Goal: Task Accomplishment & Management: Use online tool/utility

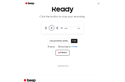
scroll to position [41, 0]
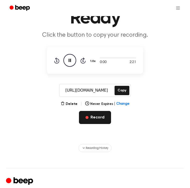
click at [94, 119] on button "Record" at bounding box center [95, 117] width 32 height 13
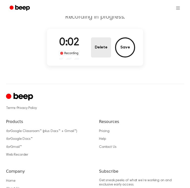
click at [106, 48] on button "Delete" at bounding box center [101, 47] width 20 height 20
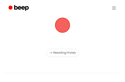
click at [66, 26] on span "button" at bounding box center [63, 25] width 14 height 14
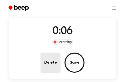
click at [56, 59] on button "Delete" at bounding box center [51, 62] width 20 height 20
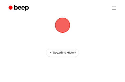
click at [60, 29] on span "button" at bounding box center [63, 25] width 14 height 14
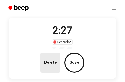
click at [53, 57] on button "Delete" at bounding box center [51, 62] width 20 height 20
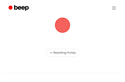
click at [59, 28] on span "button" at bounding box center [63, 25] width 14 height 14
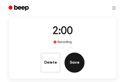
click at [69, 68] on button "Save" at bounding box center [75, 62] width 20 height 20
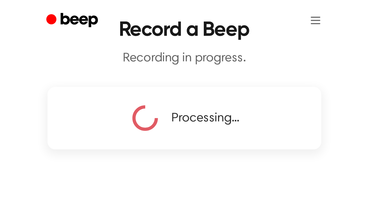
scroll to position [0, 0]
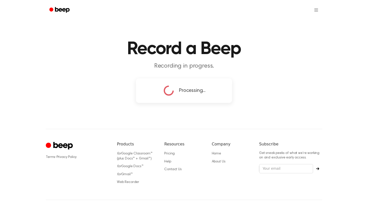
click at [207, 106] on div "Record a Beep Recording in progress. Processing... ⚠️ We are experiencing issue…" at bounding box center [184, 112] width 368 height 224
click at [211, 110] on div "Record a Beep Recording in progress. Processing... ⚠️ We are experiencing issue…" at bounding box center [184, 112] width 368 height 224
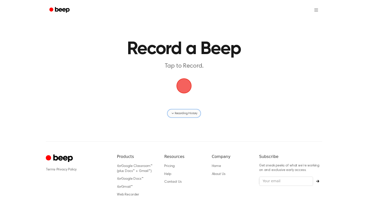
click at [193, 114] on span "Recording History" at bounding box center [186, 113] width 23 height 5
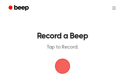
click at [61, 67] on span "button" at bounding box center [63, 66] width 14 height 14
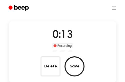
scroll to position [39, 0]
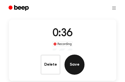
click at [75, 60] on button "Save" at bounding box center [75, 64] width 20 height 20
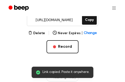
scroll to position [85, 0]
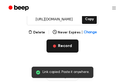
click at [63, 45] on button "Record" at bounding box center [63, 45] width 32 height 13
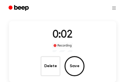
scroll to position [38, 0]
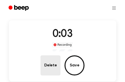
click at [53, 66] on button "Delete" at bounding box center [51, 65] width 20 height 20
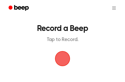
scroll to position [5, 0]
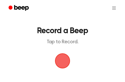
click at [62, 57] on span "button" at bounding box center [63, 61] width 14 height 14
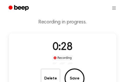
scroll to position [27, 0]
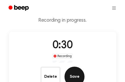
click at [69, 76] on button "Save" at bounding box center [75, 76] width 20 height 20
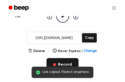
scroll to position [69, 0]
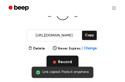
click at [60, 57] on button "Record" at bounding box center [63, 61] width 32 height 13
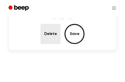
click at [51, 32] on button "Delete" at bounding box center [51, 34] width 20 height 20
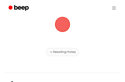
scroll to position [38, 0]
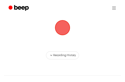
click at [63, 23] on span "button" at bounding box center [63, 28] width 14 height 14
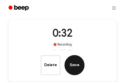
click at [81, 66] on button "Save" at bounding box center [75, 65] width 20 height 20
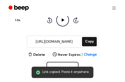
scroll to position [64, 0]
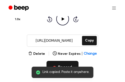
click at [71, 62] on button "Record" at bounding box center [63, 67] width 32 height 13
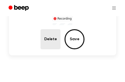
click at [52, 39] on button "Delete" at bounding box center [51, 39] width 20 height 20
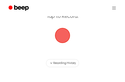
scroll to position [29, 0]
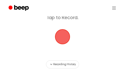
click at [62, 38] on span "button" at bounding box center [63, 37] width 14 height 14
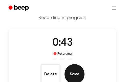
click at [75, 76] on button "Save" at bounding box center [75, 74] width 20 height 20
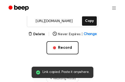
scroll to position [84, 0]
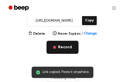
click at [68, 46] on button "Record" at bounding box center [63, 47] width 32 height 13
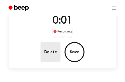
click at [52, 48] on button "Delete" at bounding box center [51, 52] width 20 height 20
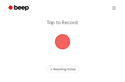
scroll to position [22, 0]
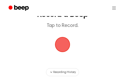
click at [62, 45] on span "button" at bounding box center [63, 44] width 14 height 14
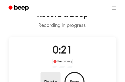
click at [49, 80] on button "Delete" at bounding box center [51, 82] width 20 height 20
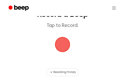
click at [63, 44] on span "button" at bounding box center [63, 44] width 14 height 14
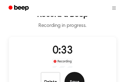
click at [74, 78] on button "Save" at bounding box center [75, 82] width 20 height 20
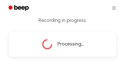
scroll to position [26, 0]
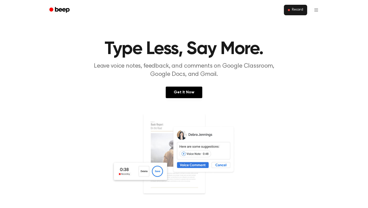
click at [297, 10] on span "Record" at bounding box center [297, 10] width 11 height 5
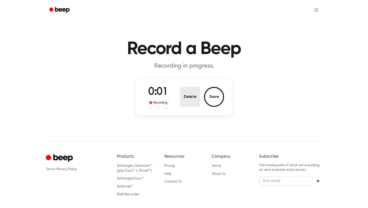
click at [195, 98] on button "Delete" at bounding box center [190, 97] width 20 height 20
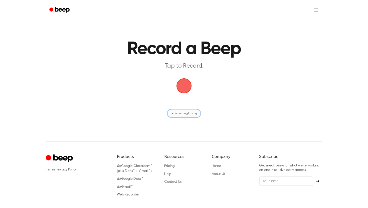
click at [190, 113] on span "Recording History" at bounding box center [186, 113] width 23 height 5
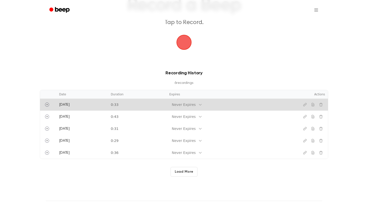
scroll to position [45, 0]
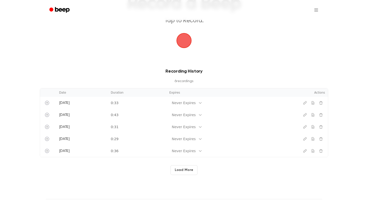
click at [188, 168] on button "Load More" at bounding box center [184, 170] width 27 height 10
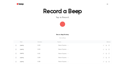
scroll to position [6, 0]
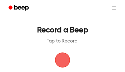
click at [62, 58] on span "button" at bounding box center [62, 60] width 17 height 17
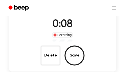
scroll to position [54, 0]
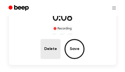
click at [51, 50] on button "Delete" at bounding box center [51, 49] width 20 height 20
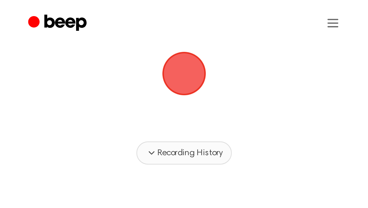
scroll to position [40, 0]
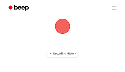
click at [61, 29] on span "button" at bounding box center [62, 26] width 15 height 15
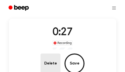
click at [52, 64] on button "Delete" at bounding box center [51, 64] width 20 height 20
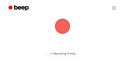
click at [64, 32] on span "button" at bounding box center [63, 26] width 14 height 14
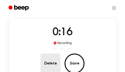
click at [56, 57] on button "Delete" at bounding box center [51, 64] width 20 height 20
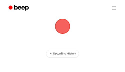
click at [66, 29] on span "button" at bounding box center [63, 26] width 14 height 14
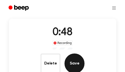
click at [74, 63] on button "Save" at bounding box center [75, 64] width 20 height 20
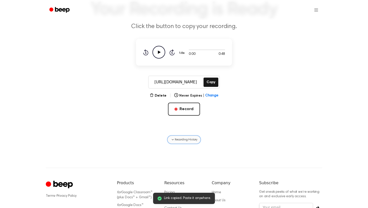
click at [189, 139] on span "Recording History" at bounding box center [186, 140] width 23 height 5
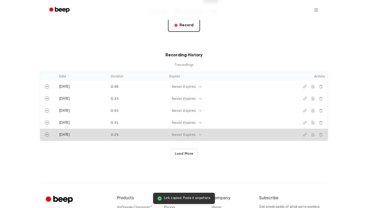
scroll to position [124, 0]
click at [150, 135] on td "0:29" at bounding box center [137, 134] width 59 height 12
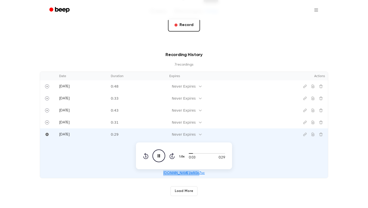
drag, startPoint x: 159, startPoint y: 174, endPoint x: 217, endPoint y: 174, distance: 58.6
click at [217, 174] on div "beep.audio/eM3o7sc" at bounding box center [184, 173] width 282 height 6
click at [266, 168] on td "0:08 0:29 1.0x Rewind 5 seconds Pause Audio Skip 5 seconds beep.audio/eM3o7sc" at bounding box center [184, 160] width 288 height 38
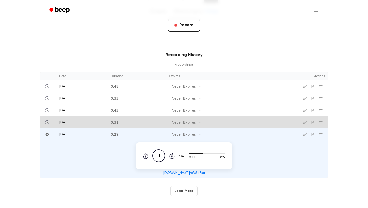
click at [189, 121] on div "Never Expires" at bounding box center [184, 122] width 24 height 5
click at [139, 119] on td "0:31" at bounding box center [137, 122] width 59 height 12
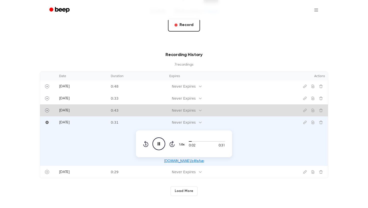
click at [136, 112] on td "0:43" at bounding box center [137, 110] width 59 height 12
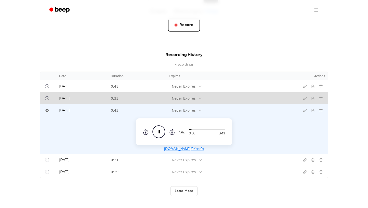
click at [133, 98] on td "0:33" at bounding box center [137, 98] width 59 height 12
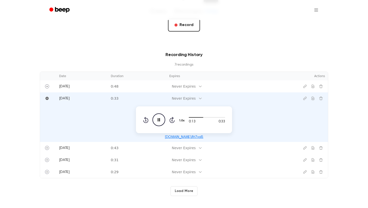
click at [185, 190] on button "Load More" at bounding box center [184, 191] width 27 height 10
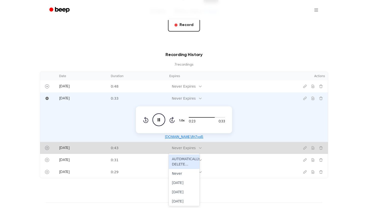
click at [173, 147] on div "Never Expires" at bounding box center [184, 148] width 24 height 5
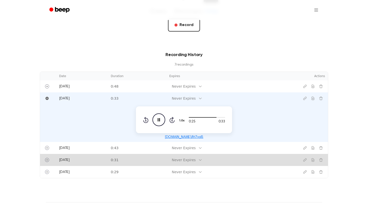
click at [129, 159] on td "0:31" at bounding box center [137, 160] width 59 height 12
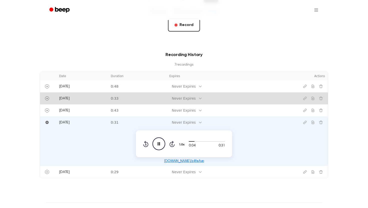
click at [120, 97] on td "0:33" at bounding box center [137, 98] width 59 height 12
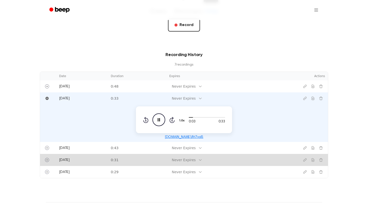
click at [114, 159] on td "0:31" at bounding box center [137, 160] width 59 height 12
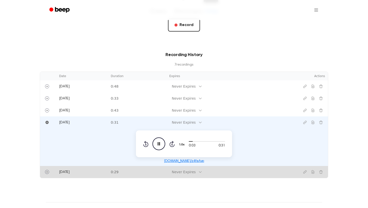
click at [113, 169] on td "0:29" at bounding box center [137, 172] width 59 height 12
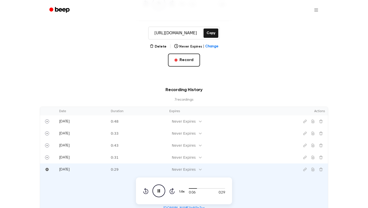
scroll to position [80, 0]
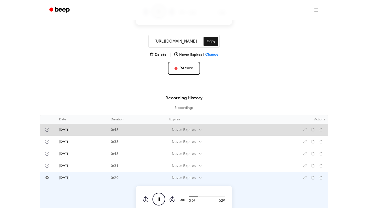
click at [130, 132] on td "0:48" at bounding box center [137, 130] width 59 height 12
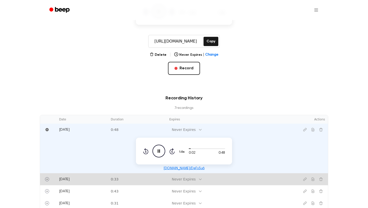
scroll to position [82, 0]
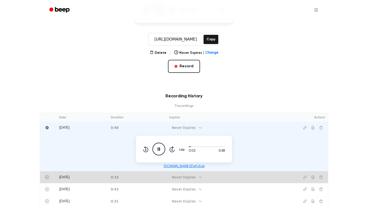
click at [124, 178] on td "0:33" at bounding box center [137, 177] width 59 height 12
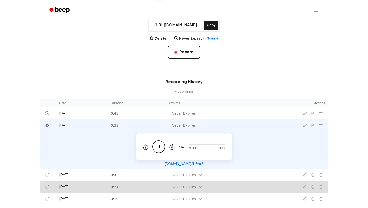
scroll to position [110, 0]
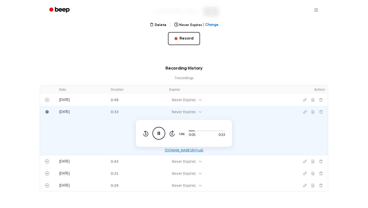
click at [155, 132] on icon "Pause Audio" at bounding box center [159, 133] width 13 height 13
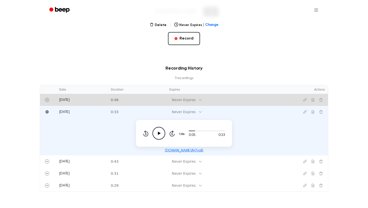
click at [51, 98] on td at bounding box center [48, 100] width 16 height 12
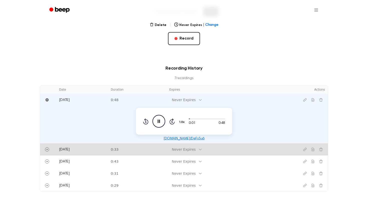
click at [55, 150] on td at bounding box center [48, 150] width 16 height 12
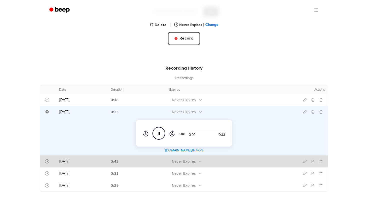
click at [56, 161] on td at bounding box center [48, 162] width 16 height 12
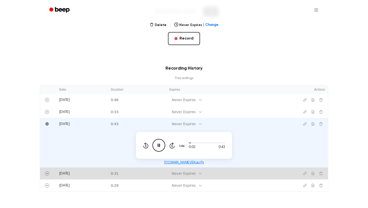
click at [57, 177] on td "[DATE]" at bounding box center [82, 174] width 52 height 12
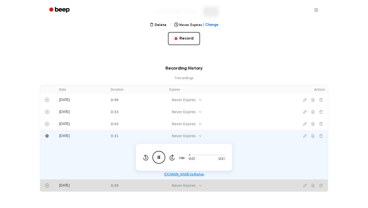
click at [57, 186] on td "[DATE]" at bounding box center [82, 186] width 52 height 12
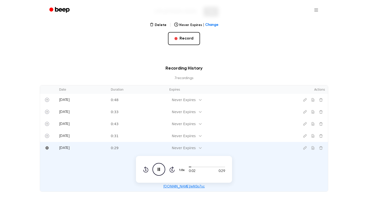
click at [161, 169] on icon "Pause Audio" at bounding box center [159, 169] width 13 height 13
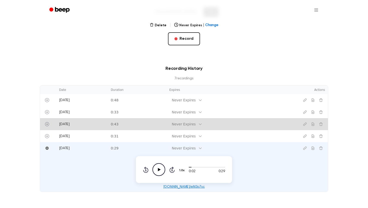
scroll to position [111, 0]
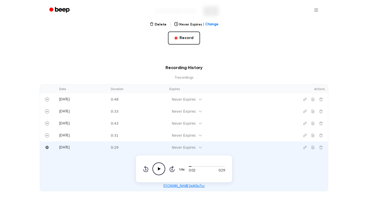
click at [253, 176] on td "0:02 0:29 1.0x Rewind 5 seconds Play Audio Skip 5 seconds beep.audio/eM3o7sc" at bounding box center [184, 173] width 288 height 38
click at [347, 190] on div "Recording History 7 recording s Date Duration Expires Actions Today 0:48 Never …" at bounding box center [184, 128] width 356 height 127
click at [357, 191] on div "Recording History 7 recording s Date Duration Expires Actions Today 0:48 Never …" at bounding box center [184, 128] width 356 height 127
click at [173, 145] on div "Never Expires" at bounding box center [184, 147] width 24 height 5
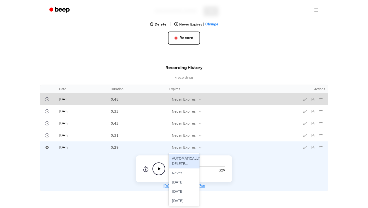
click at [173, 105] on td "Never Expires" at bounding box center [227, 99] width 122 height 12
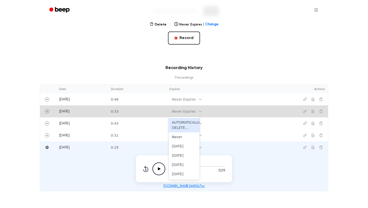
click at [189, 108] on div "Never Expires" at bounding box center [185, 111] width 33 height 7
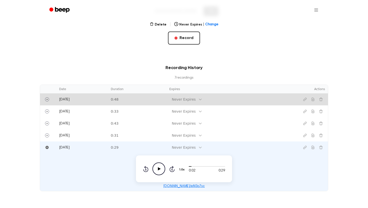
click at [192, 94] on td "Never Expires" at bounding box center [227, 99] width 122 height 12
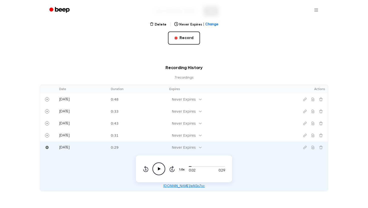
click at [197, 93] on th "Expires" at bounding box center [227, 89] width 122 height 9
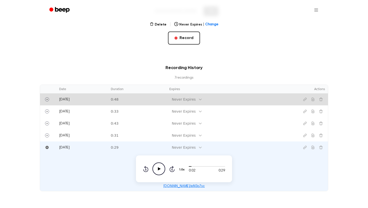
click at [198, 97] on icon at bounding box center [200, 99] width 4 height 4
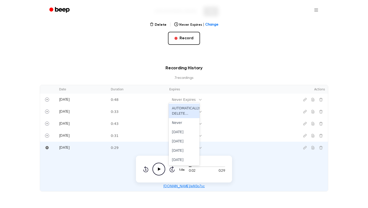
scroll to position [113, 0]
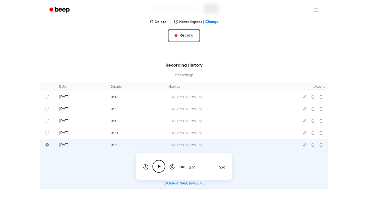
click at [233, 199] on div "Your Recording is Ready Click the button to copy your recording. 0:00 0:48 1.0x…" at bounding box center [184, 97] width 368 height 421
click at [241, 191] on div "Your Recording is Ready Click the button to copy your recording. 0:00 0:48 1.0x…" at bounding box center [184, 97] width 368 height 421
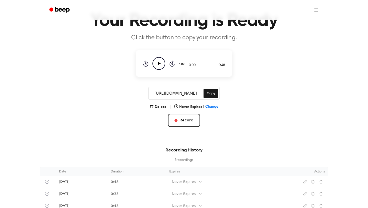
scroll to position [28, 0]
click at [154, 62] on icon "Play Audio" at bounding box center [159, 64] width 13 height 13
click at [160, 64] on icon at bounding box center [159, 63] width 2 height 3
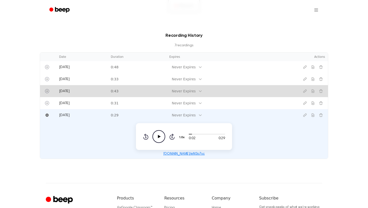
scroll to position [143, 0]
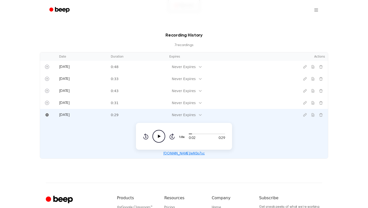
click at [242, 153] on div "beep.audio/eM3o7sc" at bounding box center [184, 154] width 282 height 6
click at [176, 31] on main "Your Recording is Ready Click the button to copy your recording. 0:02 0:48 1.0x…" at bounding box center [184, 8] width 368 height 302
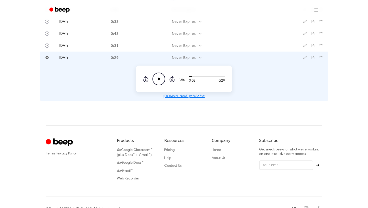
scroll to position [194, 0]
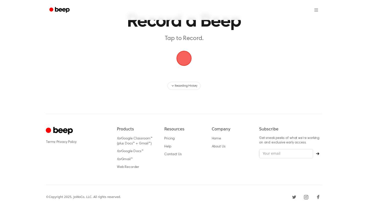
scroll to position [25, 0]
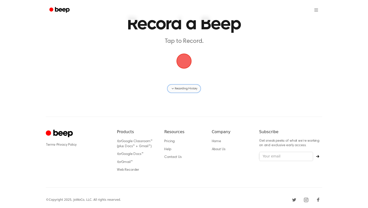
click at [180, 89] on span "Recording History" at bounding box center [186, 88] width 23 height 5
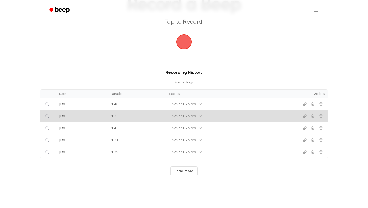
scroll to position [45, 0]
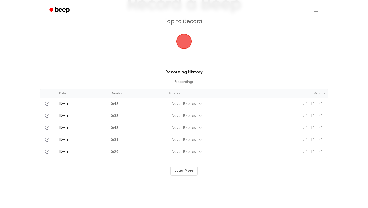
click at [181, 82] on p "7 recording s" at bounding box center [184, 82] width 273 height 5
click at [186, 168] on button "Load More" at bounding box center [184, 171] width 27 height 10
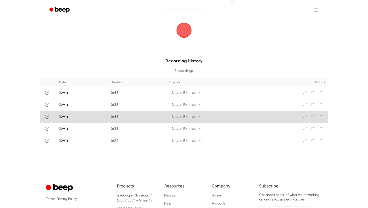
scroll to position [53, 0]
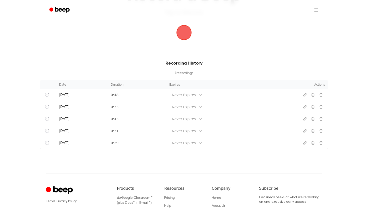
click at [188, 68] on div "Recording History 7 recording s" at bounding box center [184, 68] width 289 height 16
click at [317, 6] on html "Record a Beep Tap to Record. Recording History 7 recording s Date Duration Expi…" at bounding box center [184, 108] width 368 height 322
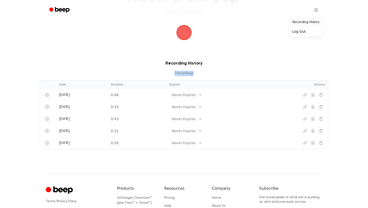
click at [315, 21] on link "Recording History" at bounding box center [306, 22] width 31 height 8
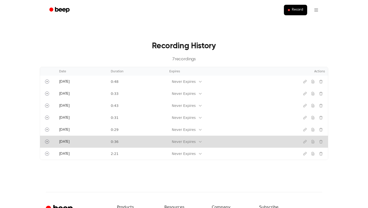
click at [111, 143] on td "0:36" at bounding box center [137, 142] width 59 height 12
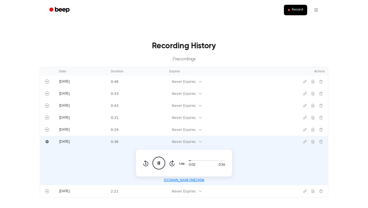
click at [111, 143] on td "0:36" at bounding box center [137, 142] width 59 height 12
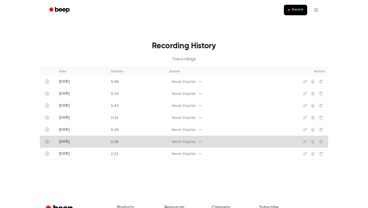
click at [180, 143] on div "Never Expires" at bounding box center [184, 141] width 24 height 5
click at [121, 139] on td "0:36" at bounding box center [137, 142] width 59 height 12
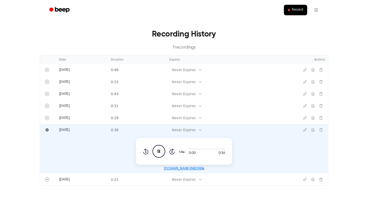
scroll to position [36, 0]
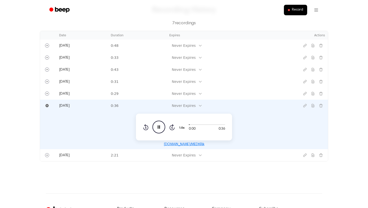
click at [158, 126] on icon at bounding box center [159, 126] width 2 height 3
drag, startPoint x: 163, startPoint y: 145, endPoint x: 208, endPoint y: 144, distance: 45.1
click at [208, 144] on div "beep.audio/MEDKRik" at bounding box center [184, 145] width 282 height 6
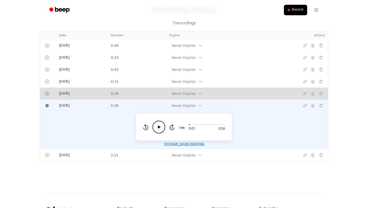
click at [120, 95] on td "0:29" at bounding box center [137, 94] width 59 height 12
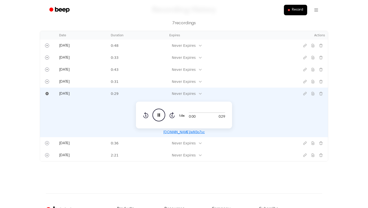
click at [121, 96] on td "0:29" at bounding box center [137, 94] width 59 height 12
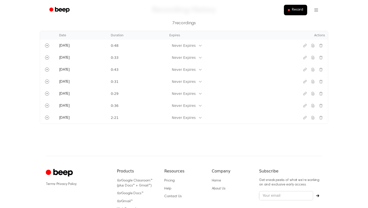
click at [121, 96] on td "0:29" at bounding box center [137, 94] width 59 height 12
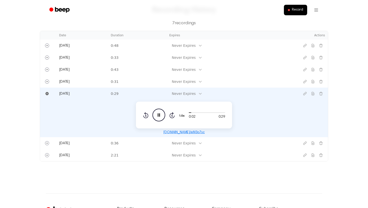
click at [158, 114] on icon "Pause Audio" at bounding box center [159, 115] width 13 height 13
click at [157, 114] on icon "Play Audio" at bounding box center [159, 115] width 13 height 13
click at [157, 114] on icon "Pause Audio" at bounding box center [159, 115] width 13 height 13
drag, startPoint x: 162, startPoint y: 131, endPoint x: 209, endPoint y: 131, distance: 46.3
click at [209, 131] on div "beep.audio/eM3o7sc" at bounding box center [184, 132] width 282 height 6
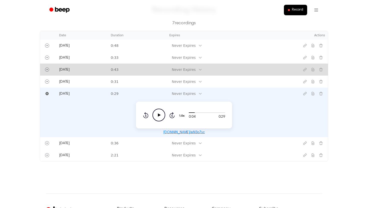
click at [108, 68] on td "0:43" at bounding box center [137, 70] width 59 height 12
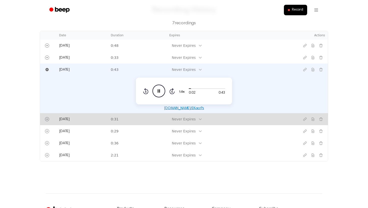
click at [101, 121] on td "[DATE]" at bounding box center [82, 119] width 52 height 12
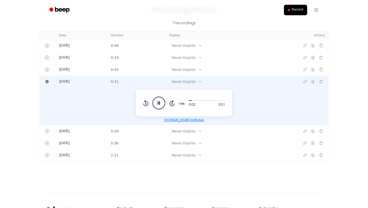
click at [162, 105] on icon "Pause Audio" at bounding box center [159, 103] width 13 height 13
drag, startPoint x: 164, startPoint y: 119, endPoint x: 222, endPoint y: 120, distance: 58.1
click at [222, 120] on div "beep.audio/z4feAvp" at bounding box center [184, 120] width 282 height 6
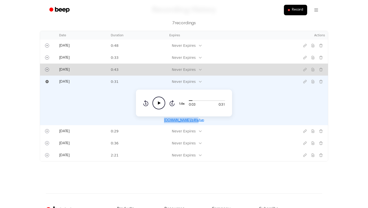
click at [111, 73] on td "0:43" at bounding box center [137, 70] width 59 height 12
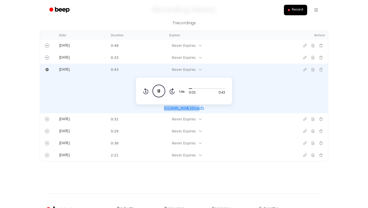
drag, startPoint x: 160, startPoint y: 106, endPoint x: 211, endPoint y: 107, distance: 50.9
click at [211, 107] on div "beep.audio/EKacrPs" at bounding box center [184, 108] width 282 height 6
click at [160, 89] on icon "Pause Audio" at bounding box center [159, 91] width 13 height 13
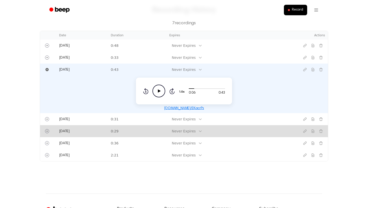
click at [184, 130] on div "Never Expires" at bounding box center [184, 131] width 24 height 5
click at [141, 135] on td "0:29" at bounding box center [137, 131] width 59 height 12
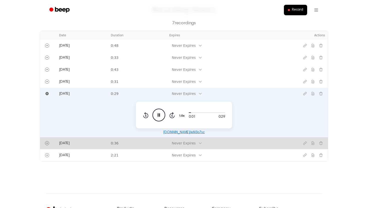
click at [138, 140] on td "0:36" at bounding box center [137, 143] width 59 height 12
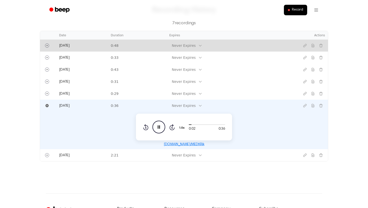
click at [120, 47] on td "0:48" at bounding box center [137, 46] width 59 height 12
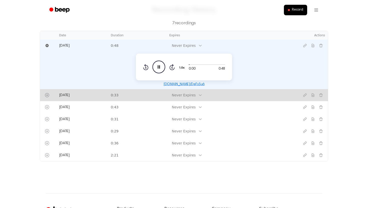
click at [117, 93] on td "0:33" at bounding box center [137, 95] width 59 height 12
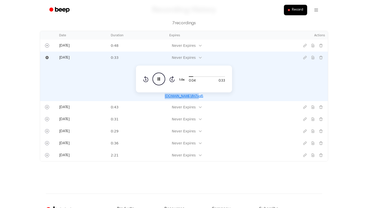
drag, startPoint x: 160, startPoint y: 96, endPoint x: 219, endPoint y: 96, distance: 58.9
click at [219, 96] on div "beep.audio/IH7volS" at bounding box center [184, 96] width 282 height 6
click at [158, 77] on icon "Pause Audio" at bounding box center [159, 79] width 13 height 13
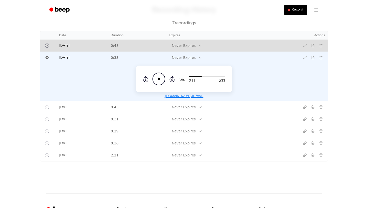
click at [122, 44] on td "0:48" at bounding box center [137, 46] width 59 height 12
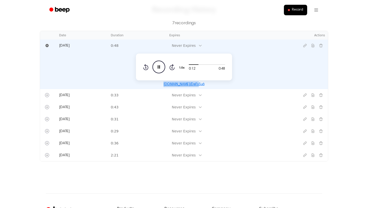
drag, startPoint x: 205, startPoint y: 85, endPoint x: 166, endPoint y: 84, distance: 39.3
click at [166, 84] on div "[DOMAIN_NAME]/DeFs5u6" at bounding box center [184, 84] width 282 height 6
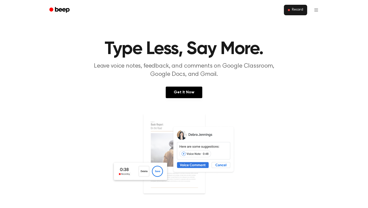
click at [296, 11] on span "Record" at bounding box center [297, 10] width 11 height 5
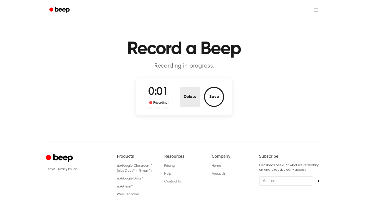
click at [194, 99] on button "Delete" at bounding box center [190, 97] width 20 height 20
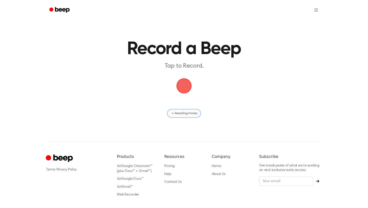
click at [186, 116] on button "Recording History" at bounding box center [184, 113] width 33 height 8
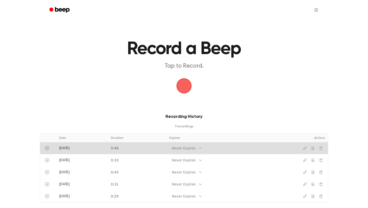
click at [121, 149] on td "0:48" at bounding box center [137, 148] width 59 height 12
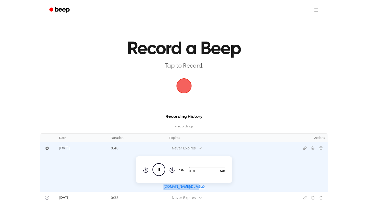
drag, startPoint x: 206, startPoint y: 188, endPoint x: 163, endPoint y: 189, distance: 42.8
click at [163, 189] on div "[DOMAIN_NAME]/DeFs5u6" at bounding box center [184, 187] width 282 height 6
click at [188, 187] on link "[DOMAIN_NAME]/DeFs5u6" at bounding box center [184, 187] width 41 height 4
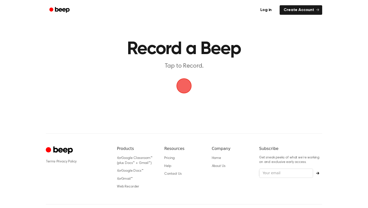
copy link "[DOMAIN_NAME]/DeFs5u6"
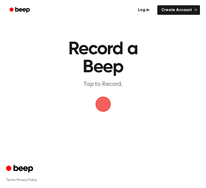
copy link "[DOMAIN_NAME]/DeFs5u6"
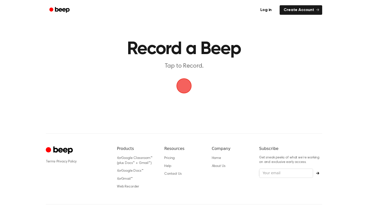
click at [253, 38] on main "Record a Beep Tap to Record." at bounding box center [184, 54] width 368 height 109
click at [239, 68] on p "Tap to Record." at bounding box center [184, 66] width 192 height 8
click at [218, 94] on main "Record a Beep Tap to Record." at bounding box center [184, 54] width 368 height 109
click at [179, 73] on main "Record a Beep Tap to Record." at bounding box center [184, 54] width 368 height 109
click at [182, 83] on span "button" at bounding box center [184, 86] width 14 height 14
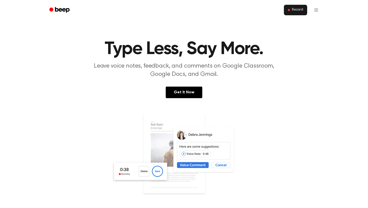
click at [297, 11] on span "Record" at bounding box center [297, 10] width 11 height 5
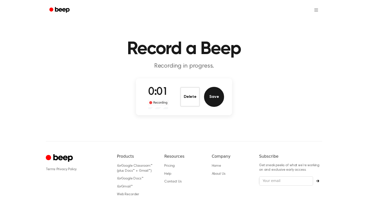
click at [213, 97] on button "Save" at bounding box center [214, 97] width 20 height 20
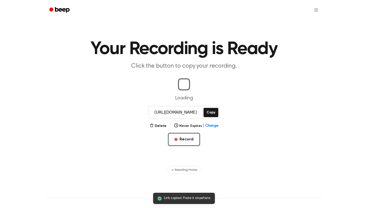
scroll to position [0, 1]
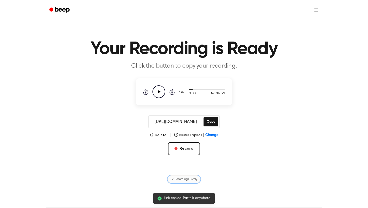
click at [178, 179] on span "Recording History" at bounding box center [186, 179] width 23 height 5
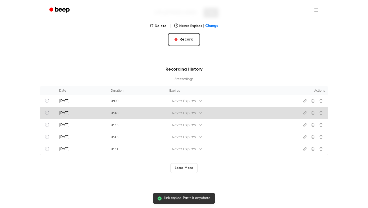
scroll to position [111, 0]
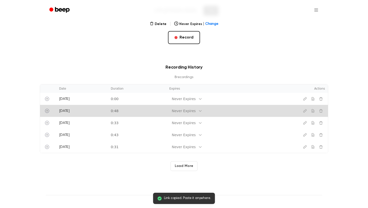
click at [157, 109] on td "0:48" at bounding box center [137, 111] width 59 height 12
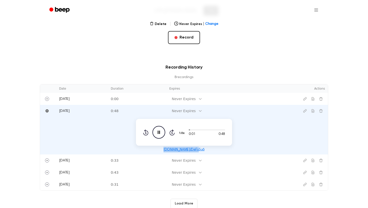
drag, startPoint x: 164, startPoint y: 149, endPoint x: 205, endPoint y: 150, distance: 41.8
click at [205, 150] on div "[DOMAIN_NAME]/DeFs5u6" at bounding box center [184, 150] width 282 height 6
click at [158, 130] on icon "Pause Audio" at bounding box center [159, 132] width 13 height 13
